Goal: Information Seeking & Learning: Understand process/instructions

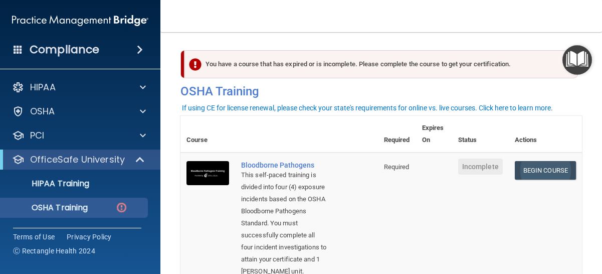
click at [525, 171] on link "Begin Course" at bounding box center [545, 170] width 61 height 19
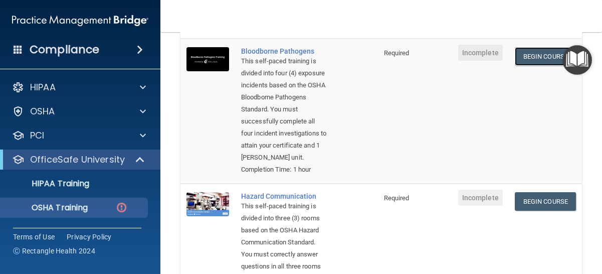
scroll to position [135, 0]
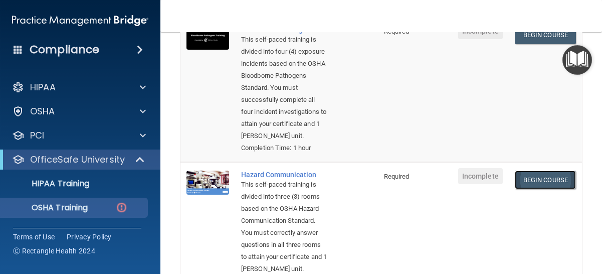
click at [530, 189] on link "Begin Course" at bounding box center [545, 179] width 61 height 19
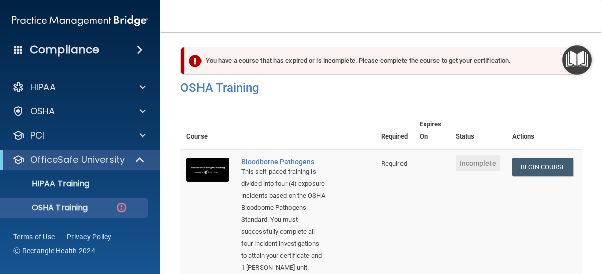
scroll to position [0, 0]
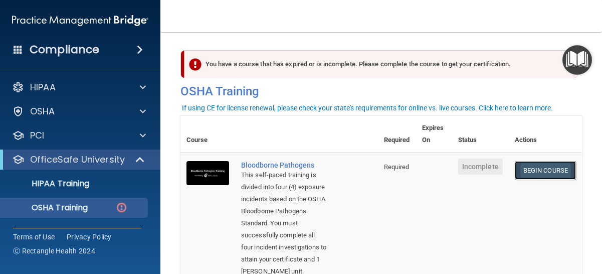
click at [529, 168] on link "Begin Course" at bounding box center [545, 170] width 61 height 19
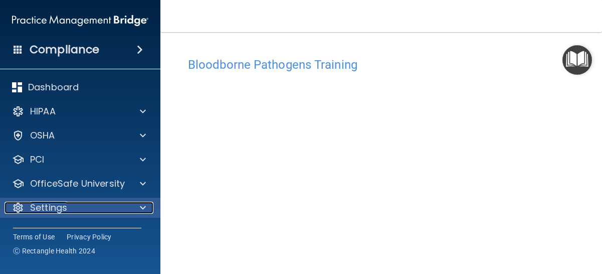
click at [141, 212] on span at bounding box center [143, 208] width 6 height 12
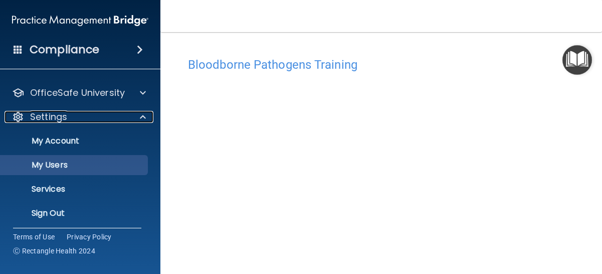
scroll to position [94, 0]
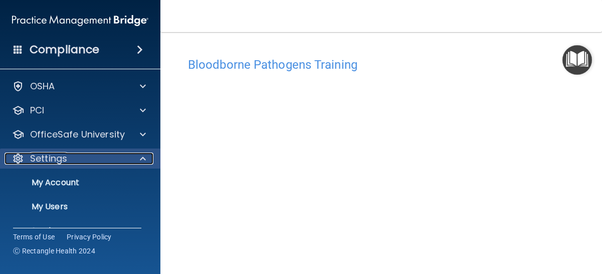
click at [142, 160] on span at bounding box center [143, 158] width 6 height 12
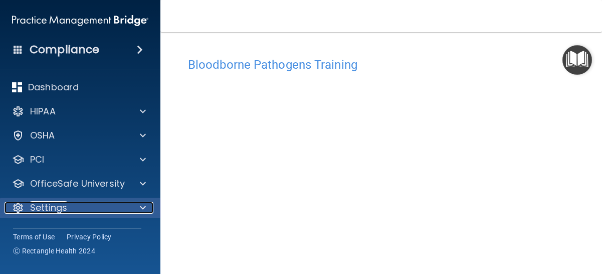
scroll to position [0, 0]
